Goal: Find specific page/section: Find specific page/section

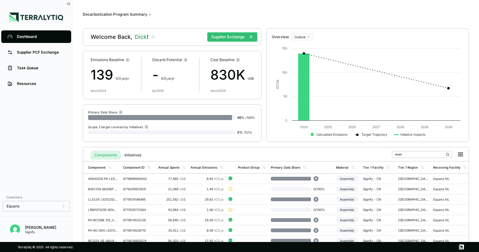
scroll to position [47, 0]
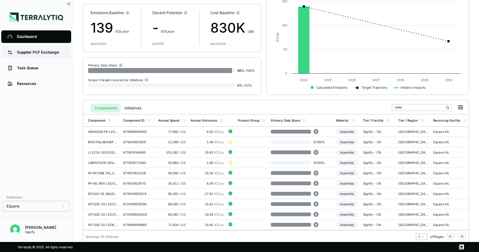
click at [37, 50] on link "Supplier PCF Exchange" at bounding box center [36, 52] width 70 height 13
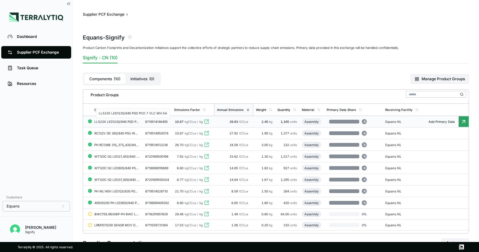
click at [111, 121] on div "LL523X LED123S/840 PSD PCO 7 VLC WH XA" at bounding box center [116, 122] width 45 height 4
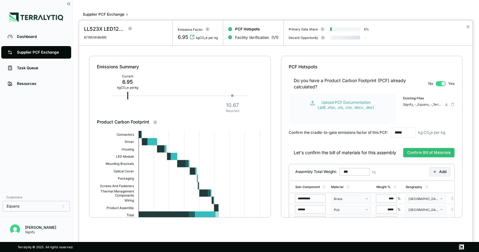
type input "*****"
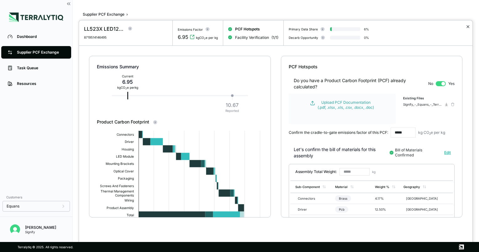
click at [469, 25] on button "✕" at bounding box center [468, 27] width 4 height 8
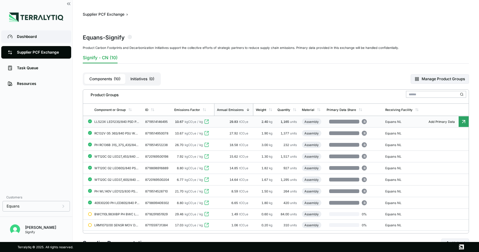
click at [31, 38] on div "Dashboard" at bounding box center [41, 36] width 48 height 5
